Goal: Find specific page/section

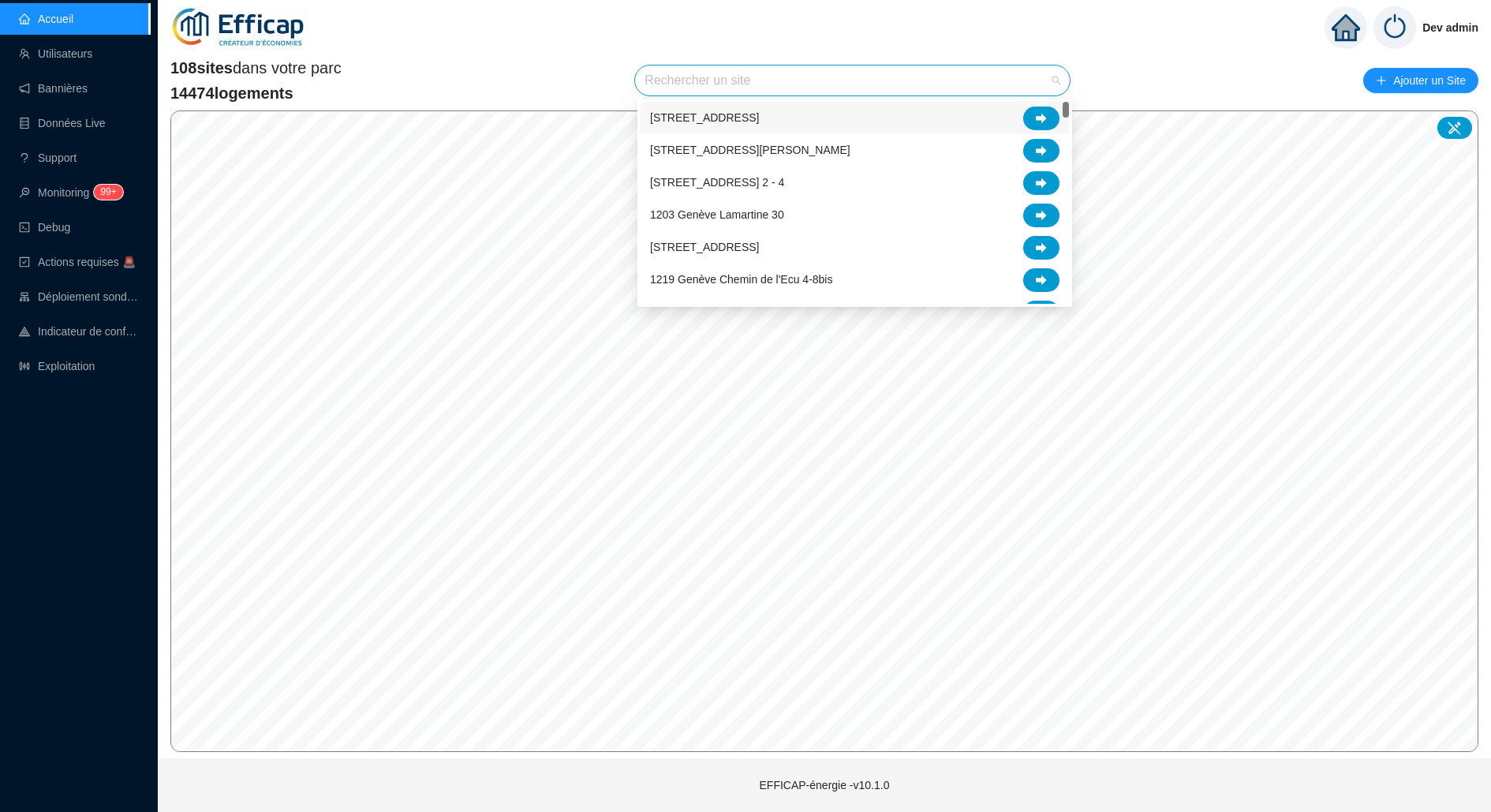
click at [724, 86] on input "search" at bounding box center [845, 80] width 401 height 30
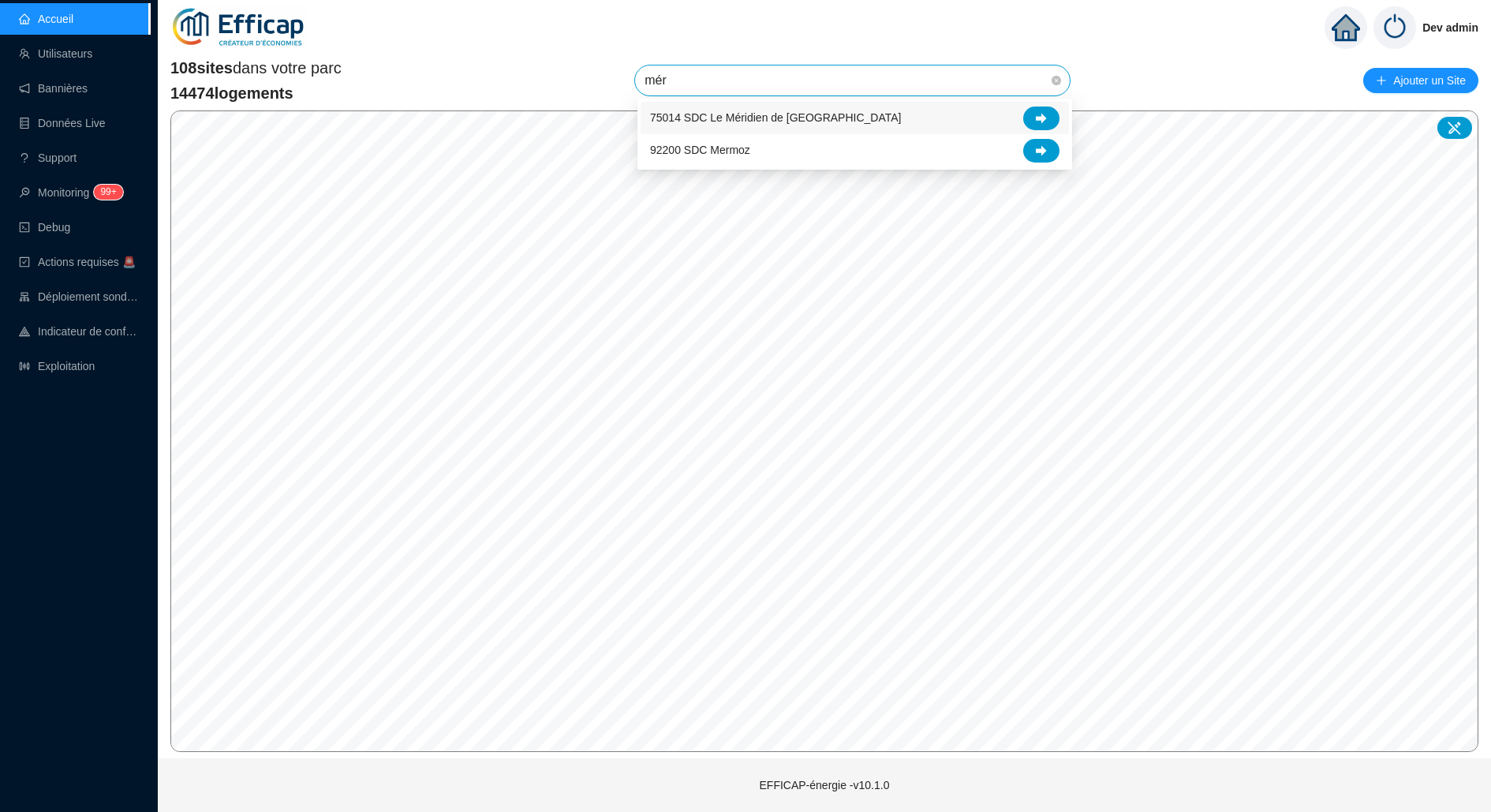
type input "méri"
click at [1036, 117] on icon at bounding box center [1041, 118] width 11 height 10
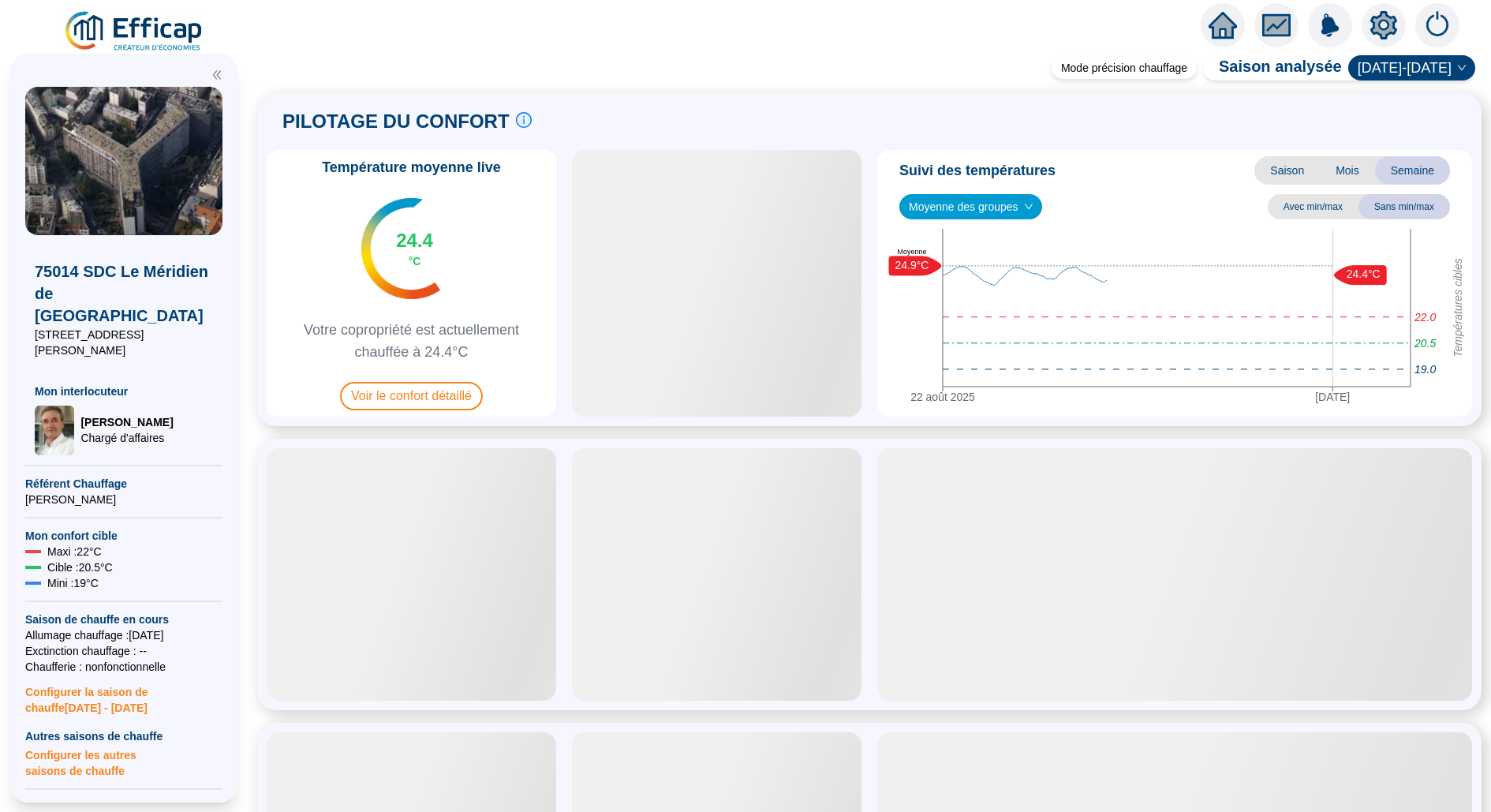
click at [1367, 25] on div at bounding box center [1383, 25] width 44 height 44
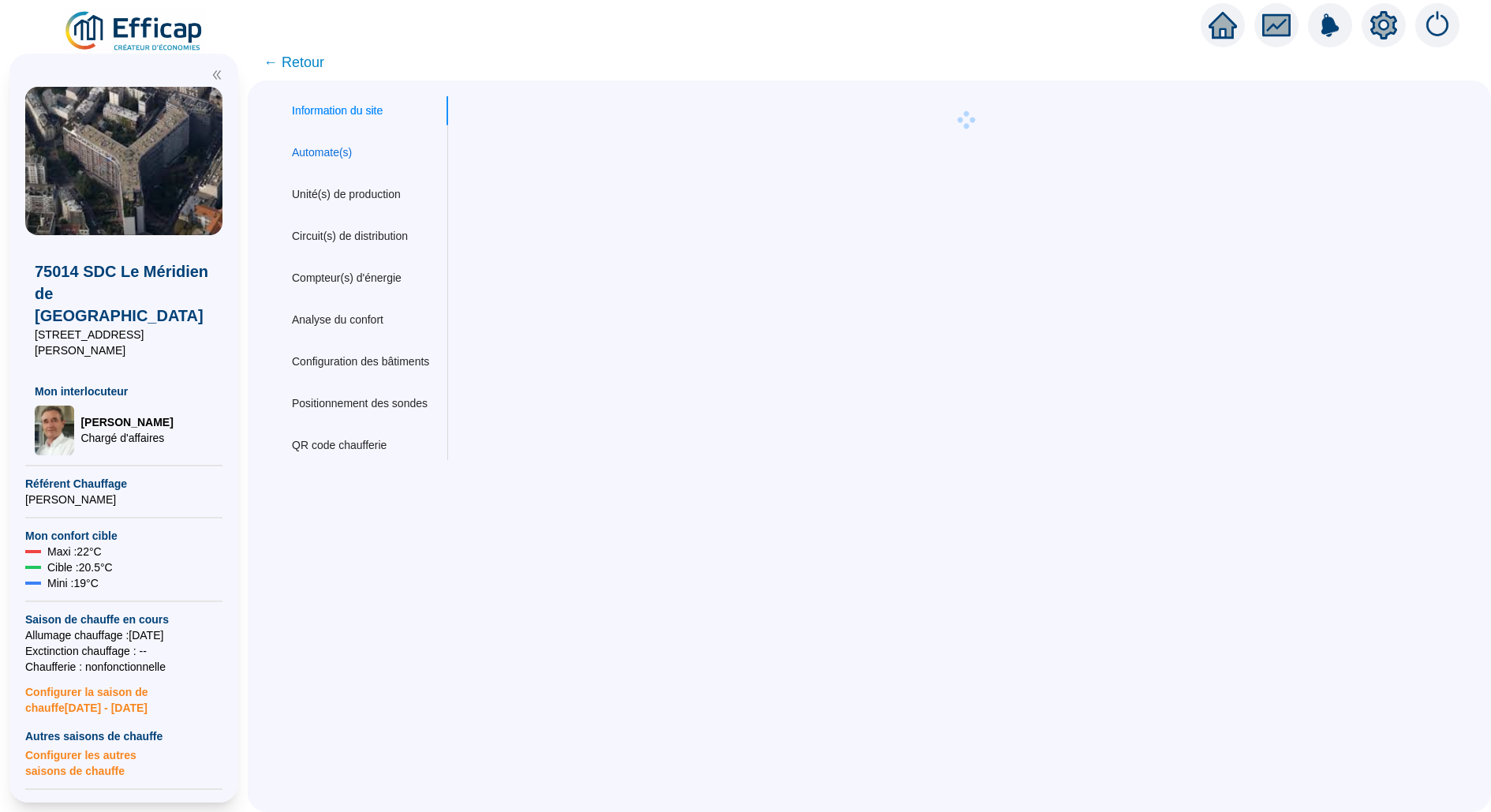
click at [344, 157] on div "Automate(s)" at bounding box center [322, 152] width 60 height 17
